Goal: Check status: Check status

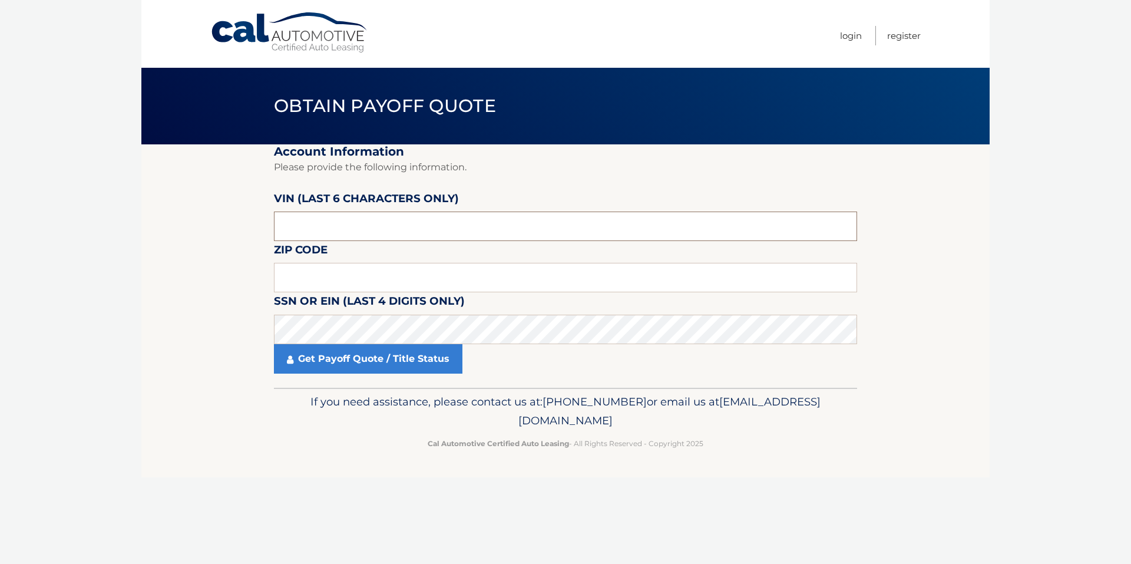
click at [382, 231] on input "text" at bounding box center [565, 225] width 583 height 29
type input "713860"
click at [365, 277] on input "text" at bounding box center [565, 277] width 583 height 29
type input "11967"
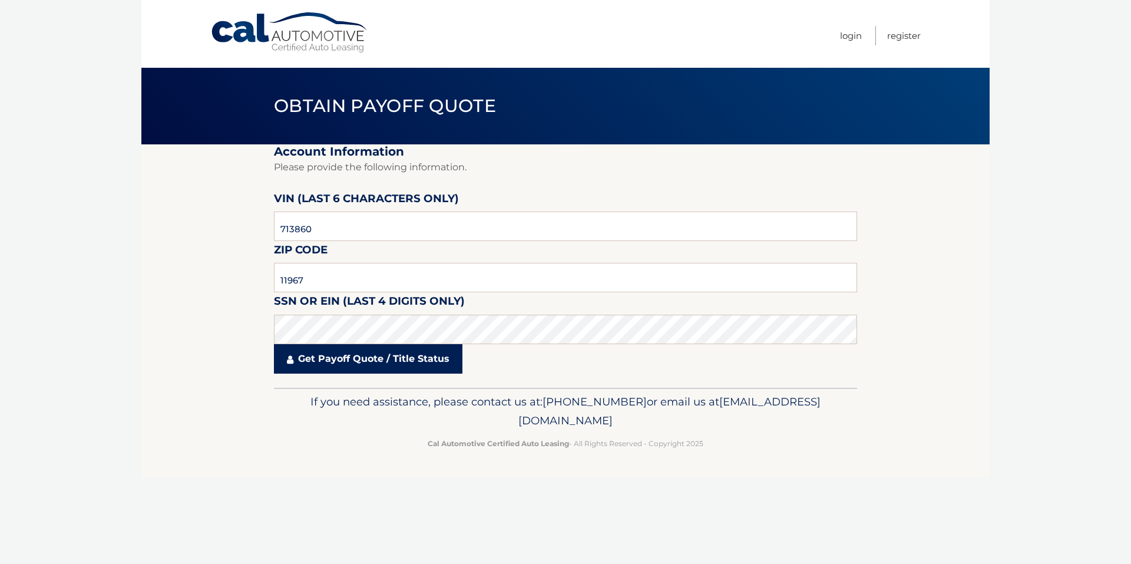
click at [349, 357] on link "Get Payoff Quote / Title Status" at bounding box center [368, 358] width 188 height 29
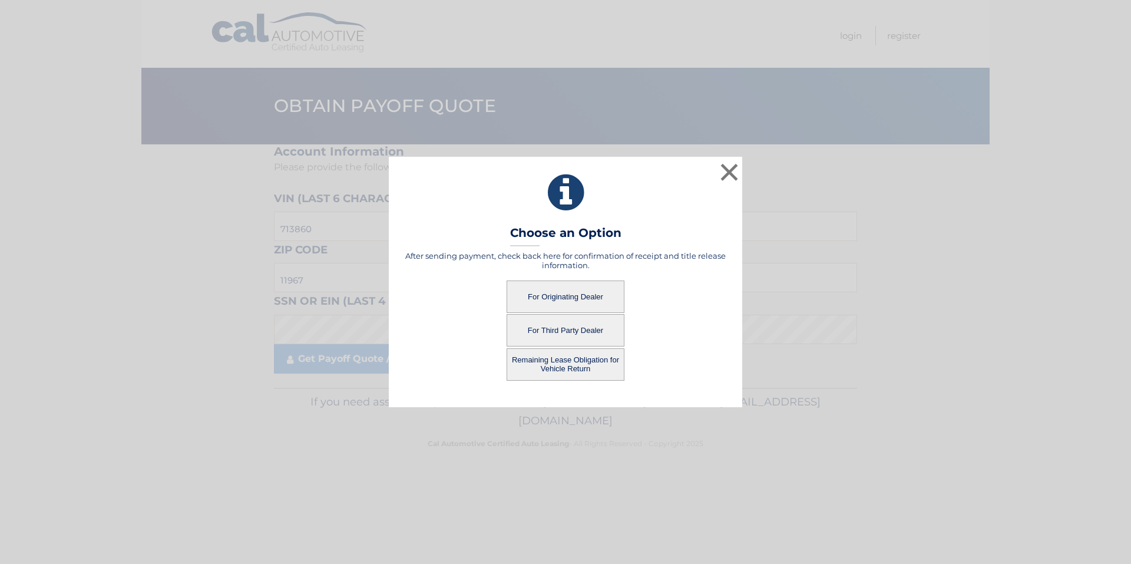
click at [572, 300] on button "For Originating Dealer" at bounding box center [565, 296] width 118 height 32
click at [563, 296] on button "For Originating Dealer" at bounding box center [565, 296] width 118 height 32
